Goal: Transaction & Acquisition: Purchase product/service

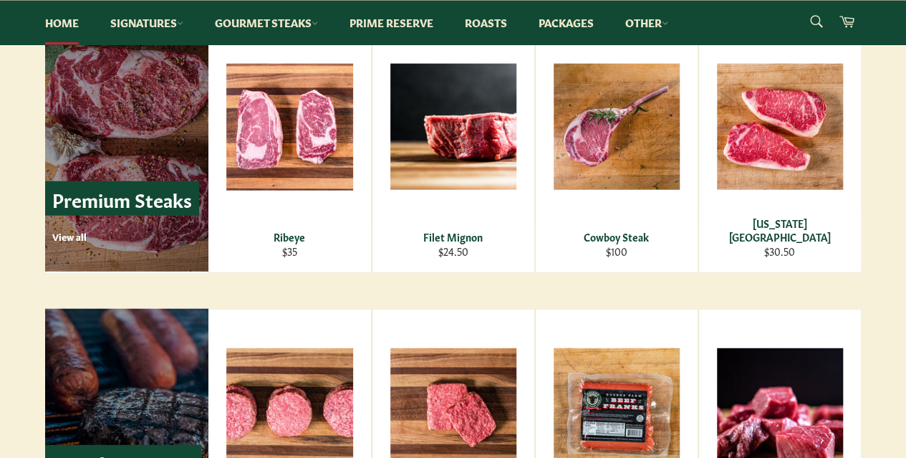
scroll to position [2006, 0]
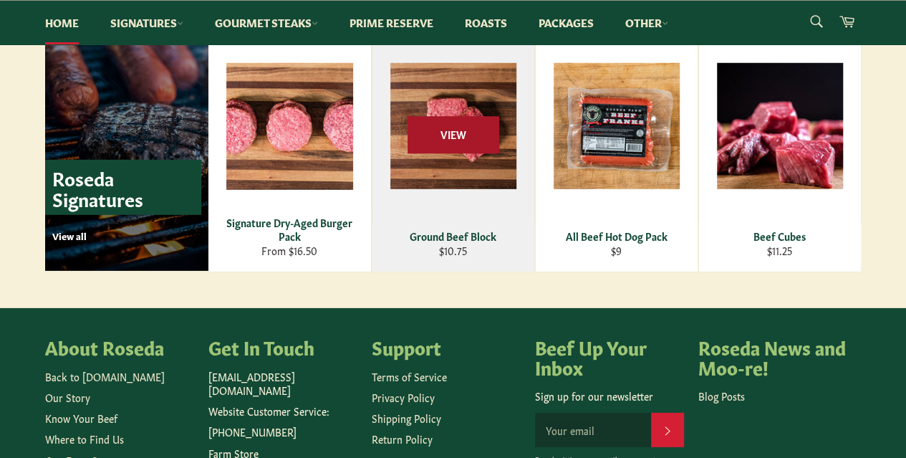
click at [454, 125] on span "View" at bounding box center [454, 135] width 92 height 37
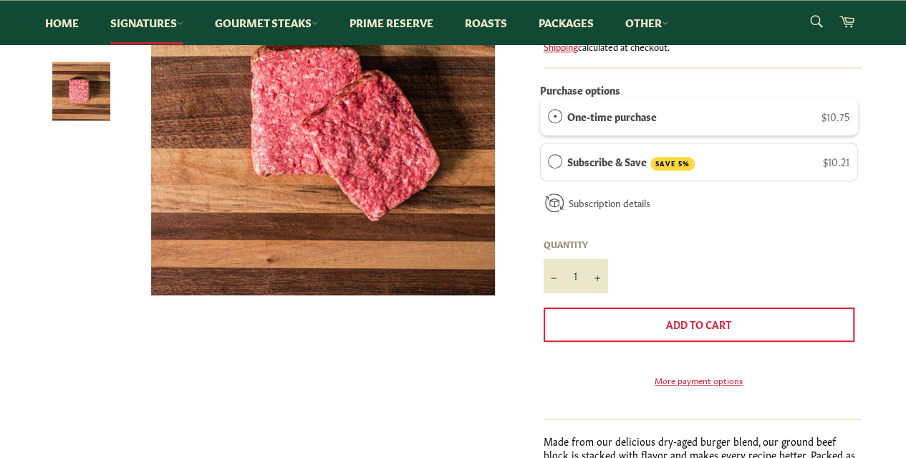
scroll to position [287, 0]
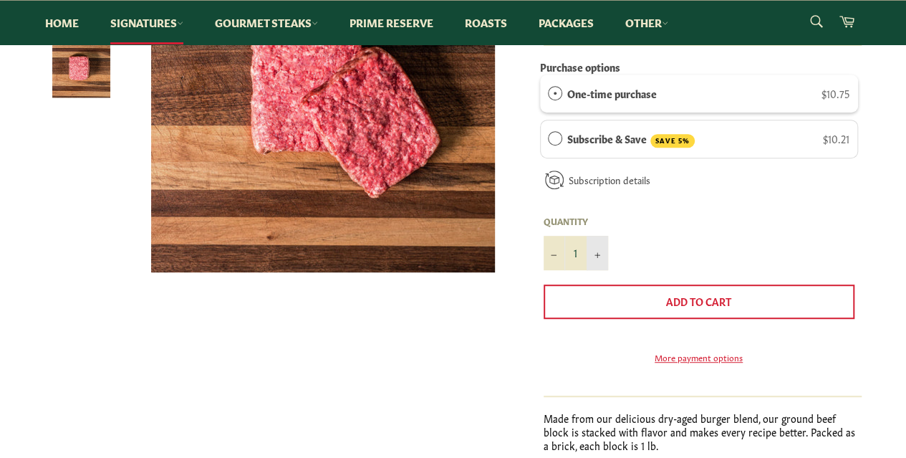
click at [593, 256] on button "+" at bounding box center [597, 253] width 21 height 34
type input "5"
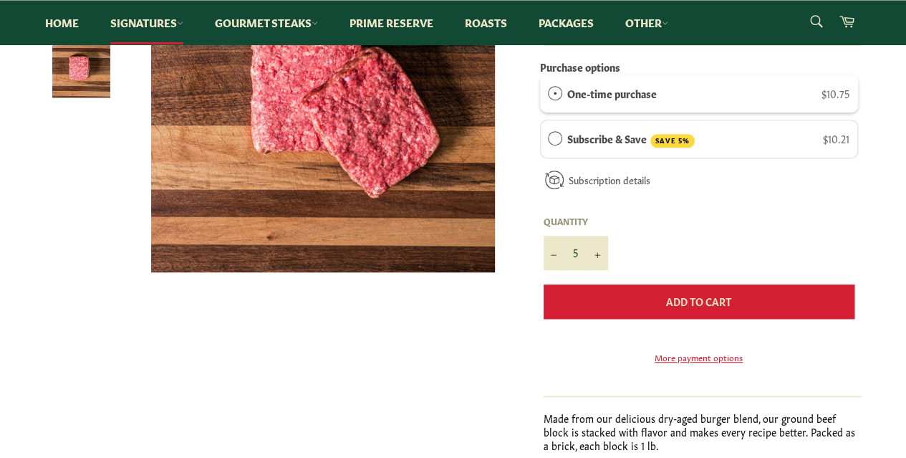
click at [651, 307] on button "Add to Cart" at bounding box center [699, 301] width 311 height 34
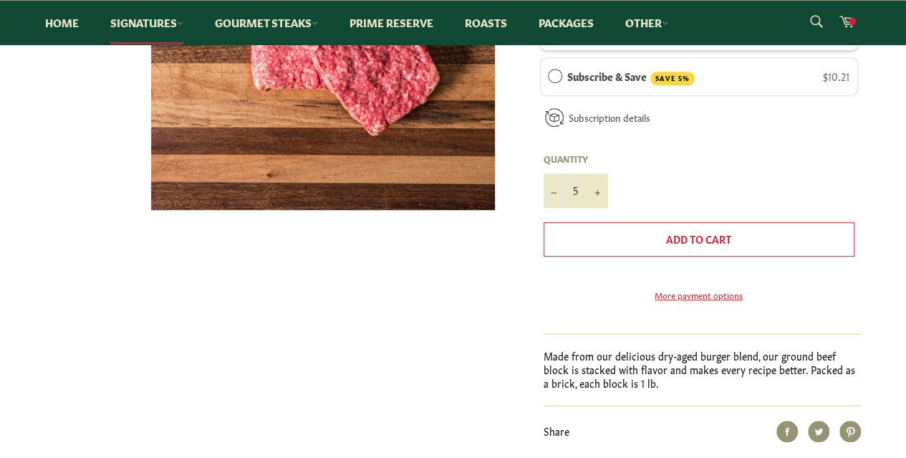
scroll to position [143, 0]
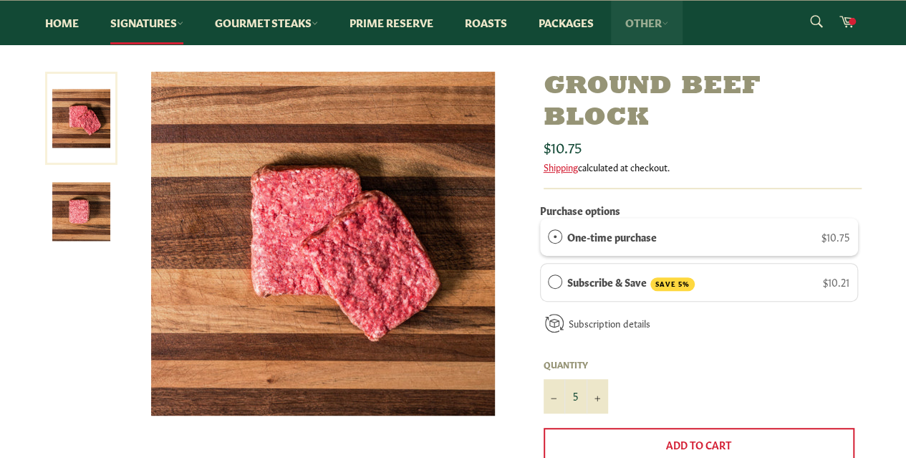
click at [651, 22] on link "Other" at bounding box center [647, 23] width 72 height 44
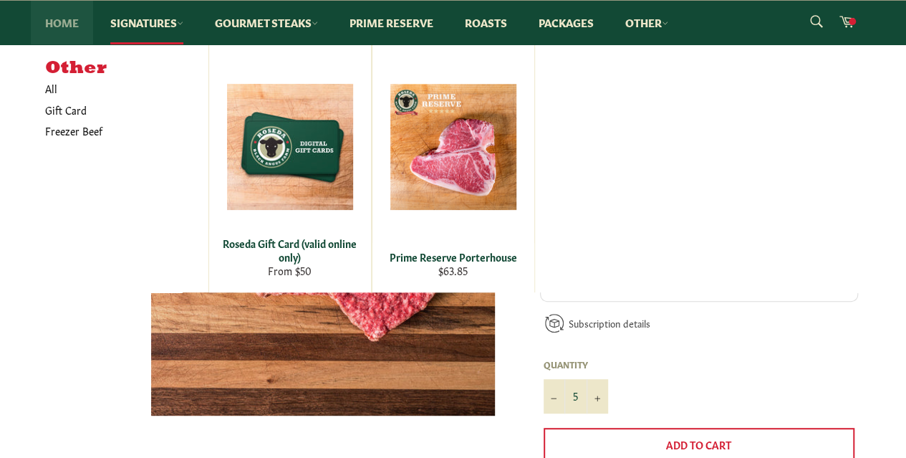
click at [48, 25] on link "Home" at bounding box center [62, 23] width 62 height 44
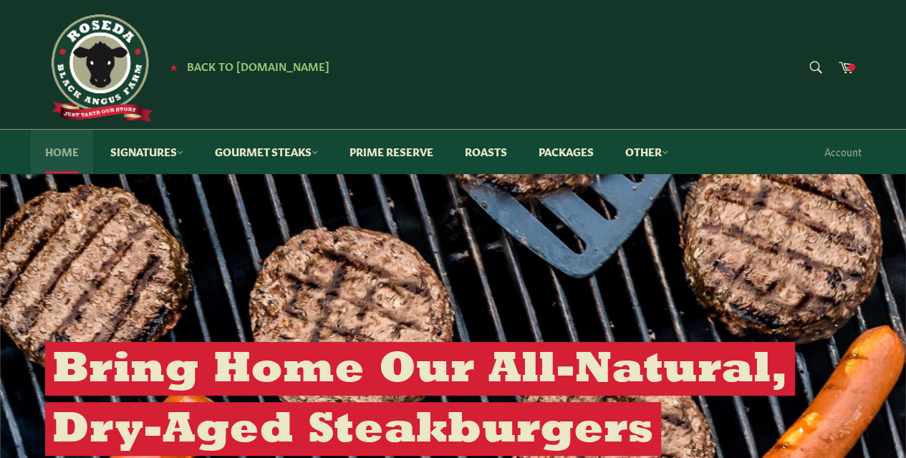
click at [67, 156] on link "Home" at bounding box center [62, 152] width 62 height 44
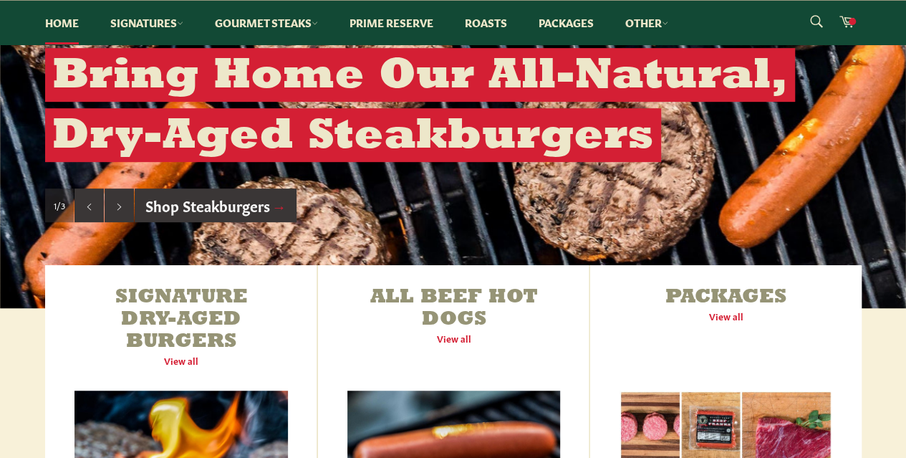
scroll to position [287, 0]
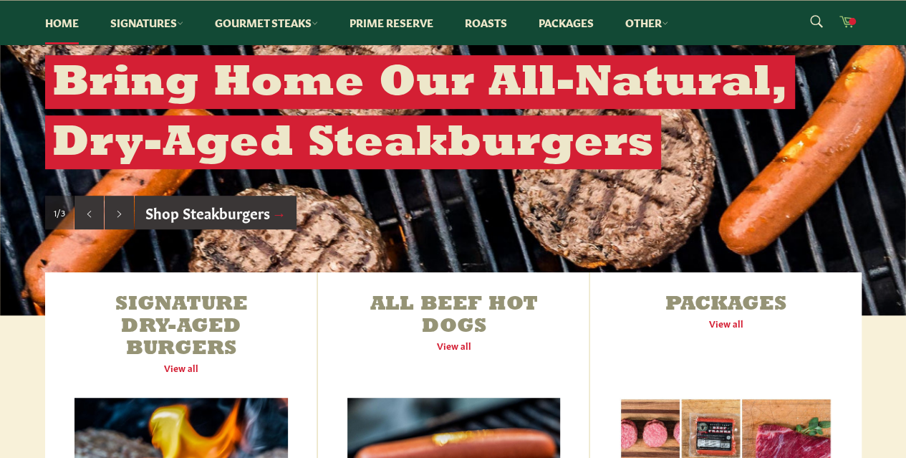
click at [848, 18] on icon at bounding box center [847, 21] width 16 height 16
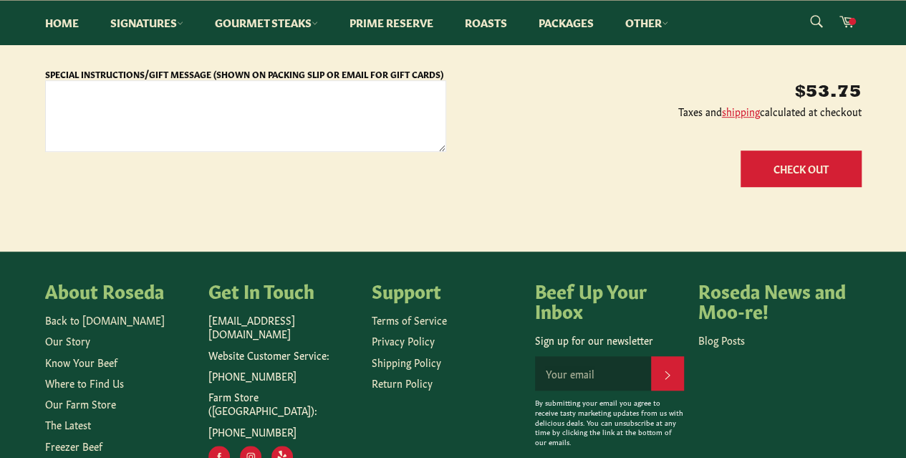
scroll to position [358, 0]
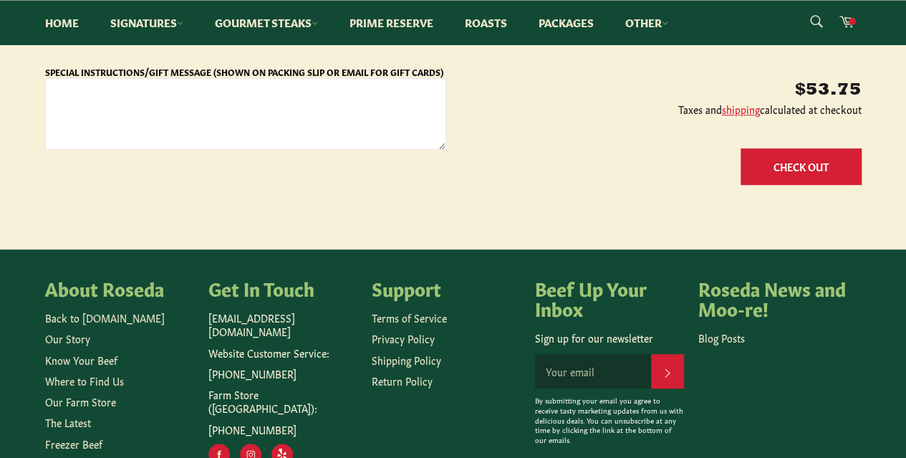
click at [817, 176] on button "Check Out" at bounding box center [801, 166] width 121 height 37
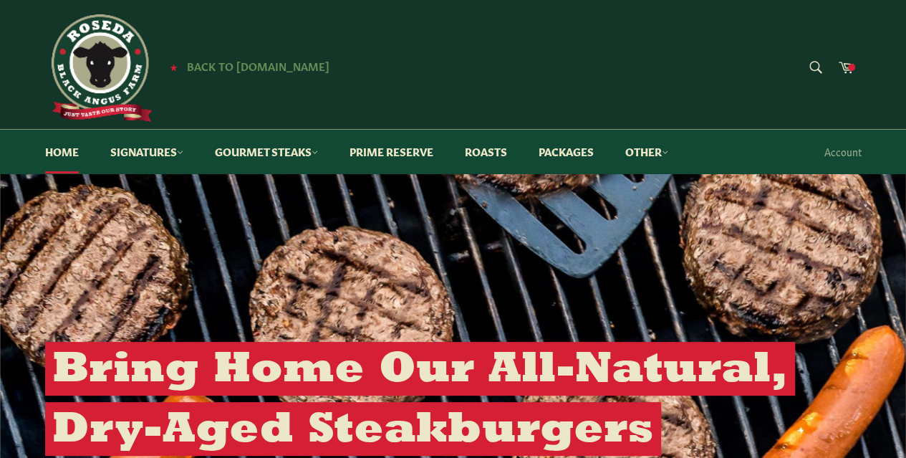
click at [249, 62] on span "Back to [DOMAIN_NAME]" at bounding box center [258, 65] width 143 height 15
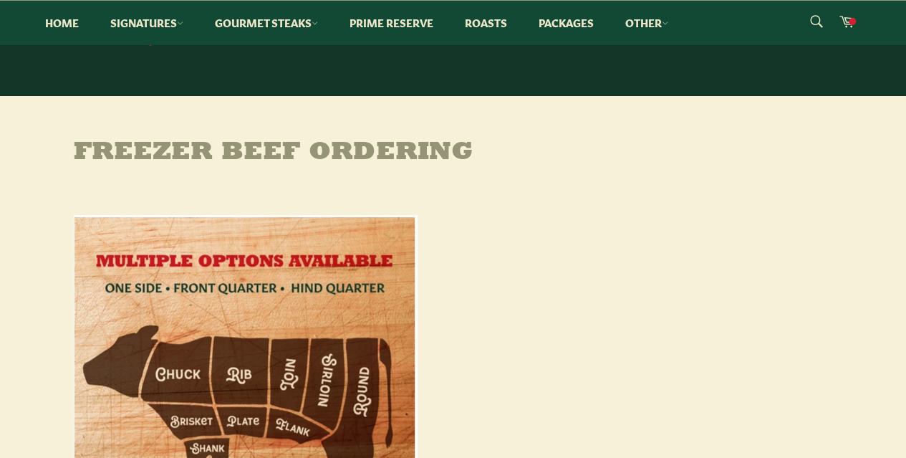
scroll to position [72, 0]
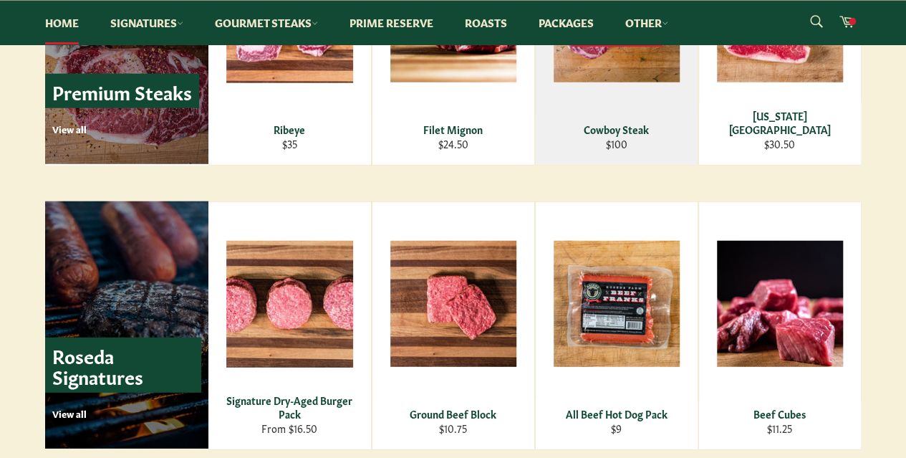
scroll to position [2006, 0]
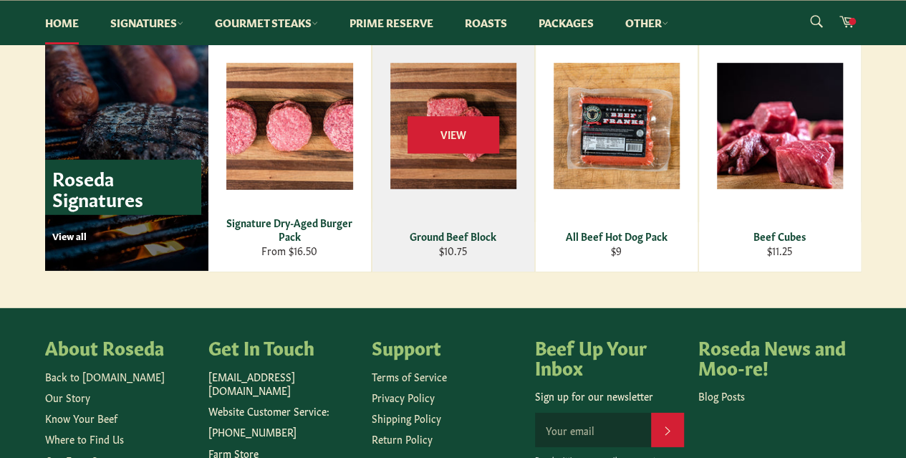
click at [486, 88] on div "View" at bounding box center [454, 147] width 162 height 247
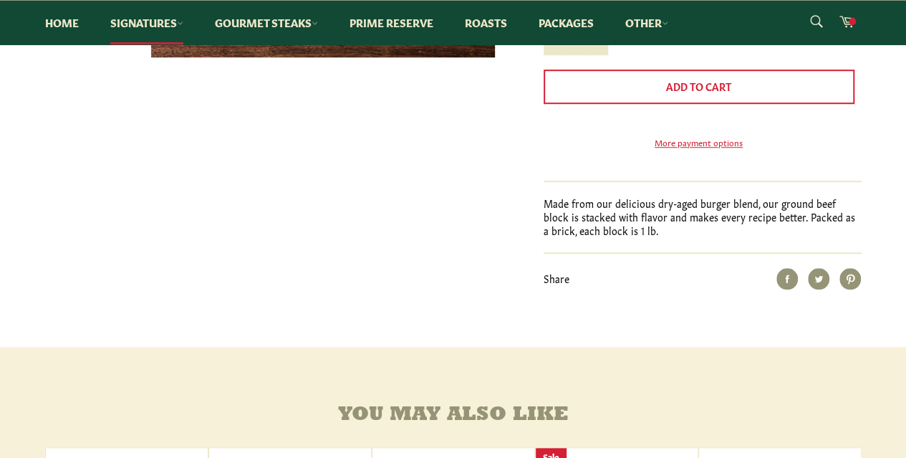
scroll to position [143, 0]
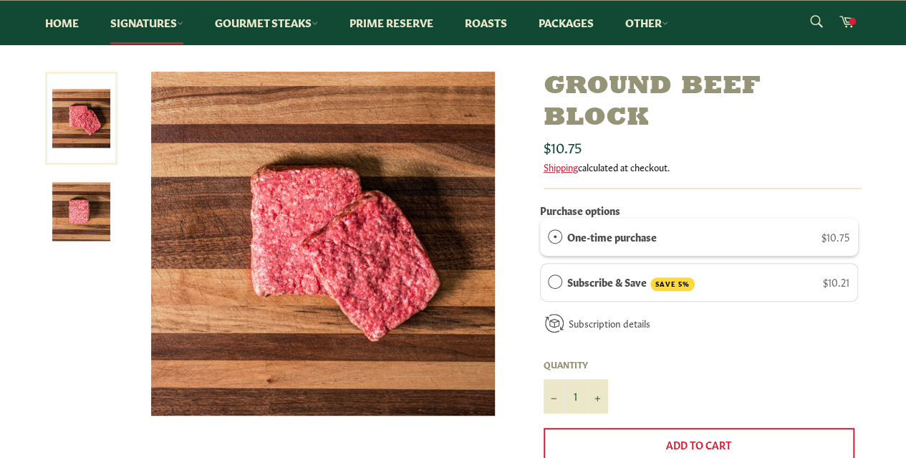
click at [82, 214] on img at bounding box center [81, 212] width 58 height 58
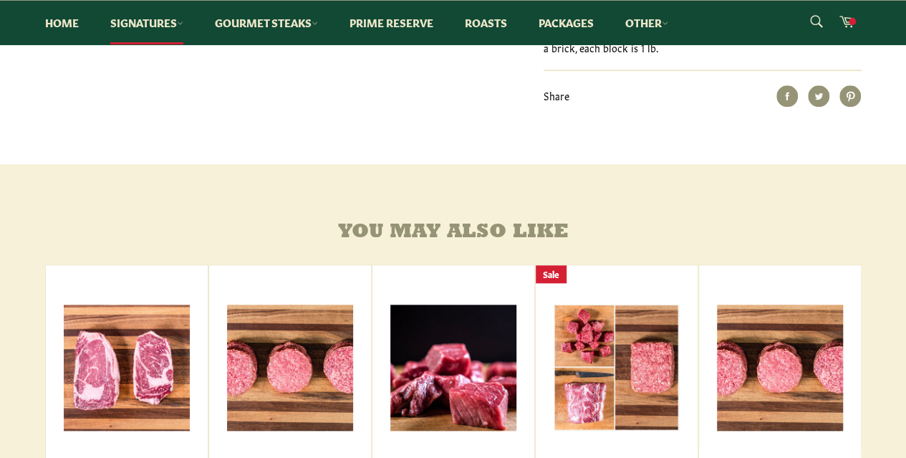
scroll to position [860, 0]
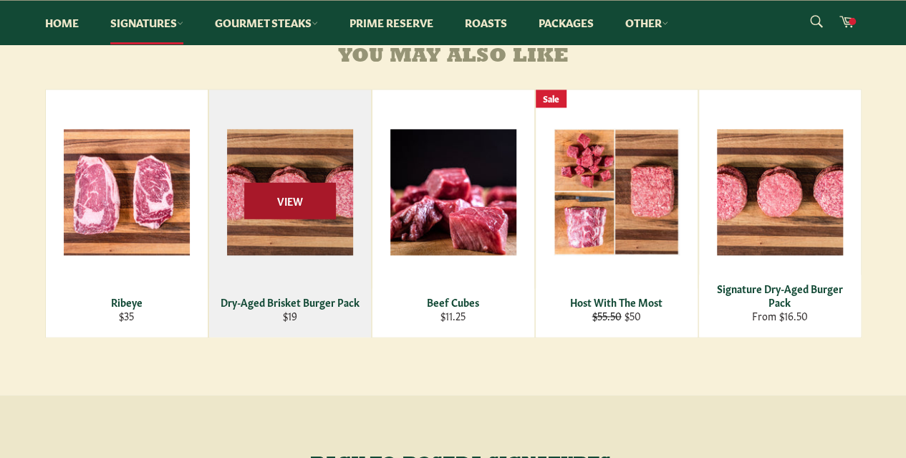
click at [261, 214] on span "View" at bounding box center [290, 200] width 92 height 37
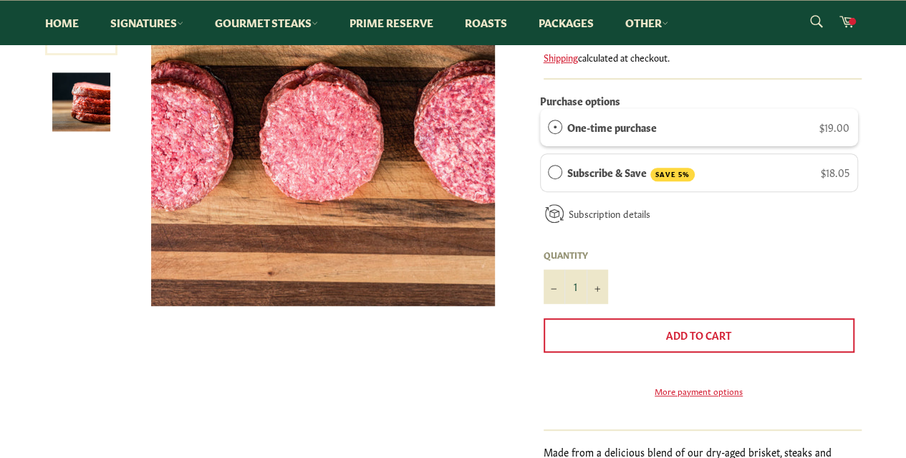
scroll to position [143, 0]
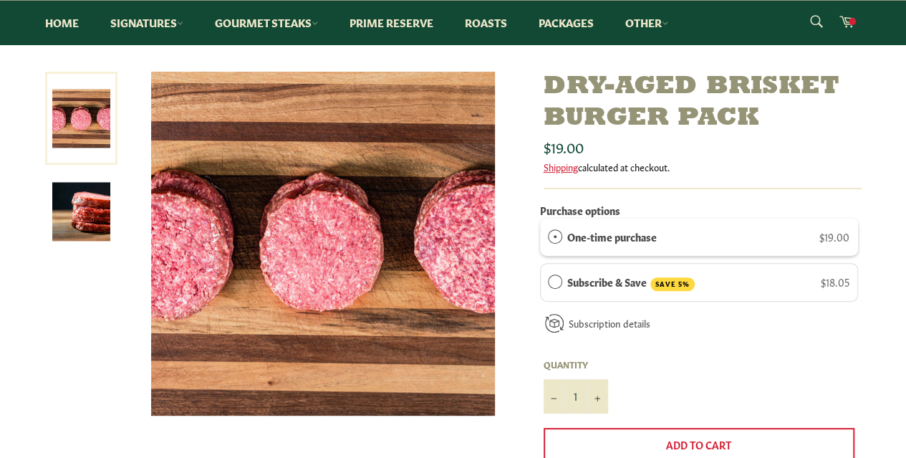
click at [85, 223] on img at bounding box center [81, 212] width 58 height 58
